Goal: Information Seeking & Learning: Find contact information

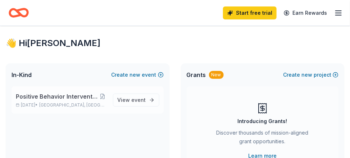
click at [68, 96] on span "Positive Behavior Interventions and Supports" at bounding box center [57, 96] width 82 height 9
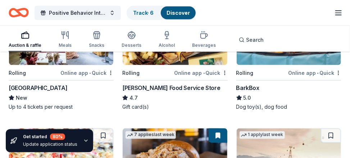
scroll to position [288, 0]
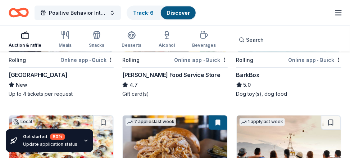
click at [144, 73] on div "[PERSON_NAME] Food Service Store" at bounding box center [171, 74] width 98 height 9
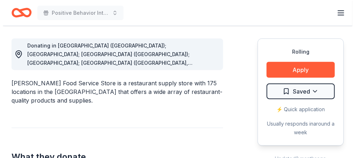
scroll to position [180, 0]
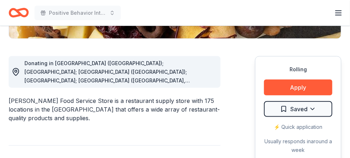
click at [191, 68] on div "Donating in AL (Huntsville); FL; GA (Lithia Springs); IL; IN (Elkhart, Fort Way…" at bounding box center [119, 72] width 190 height 26
click at [15, 70] on circle at bounding box center [16, 71] width 2 height 2
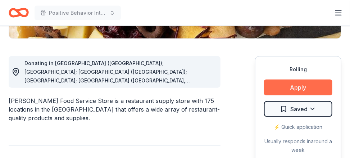
click at [292, 86] on button "Apply" at bounding box center [298, 87] width 68 height 16
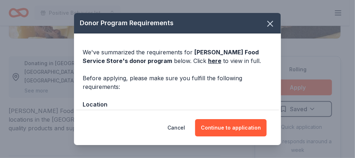
click at [111, 104] on div "Location" at bounding box center [178, 104] width 190 height 9
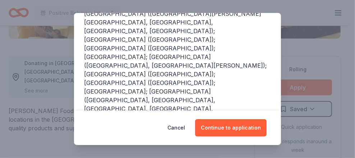
scroll to position [173, 0]
